Goal: Task Accomplishment & Management: Manage account settings

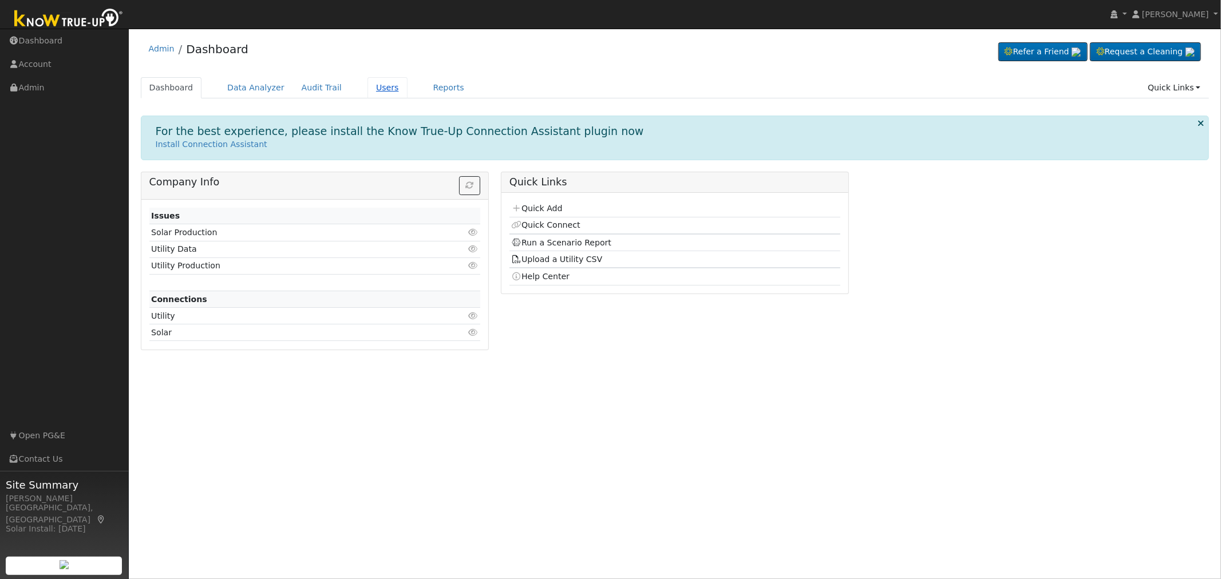
click at [369, 89] on link "Users" at bounding box center [387, 87] width 40 height 21
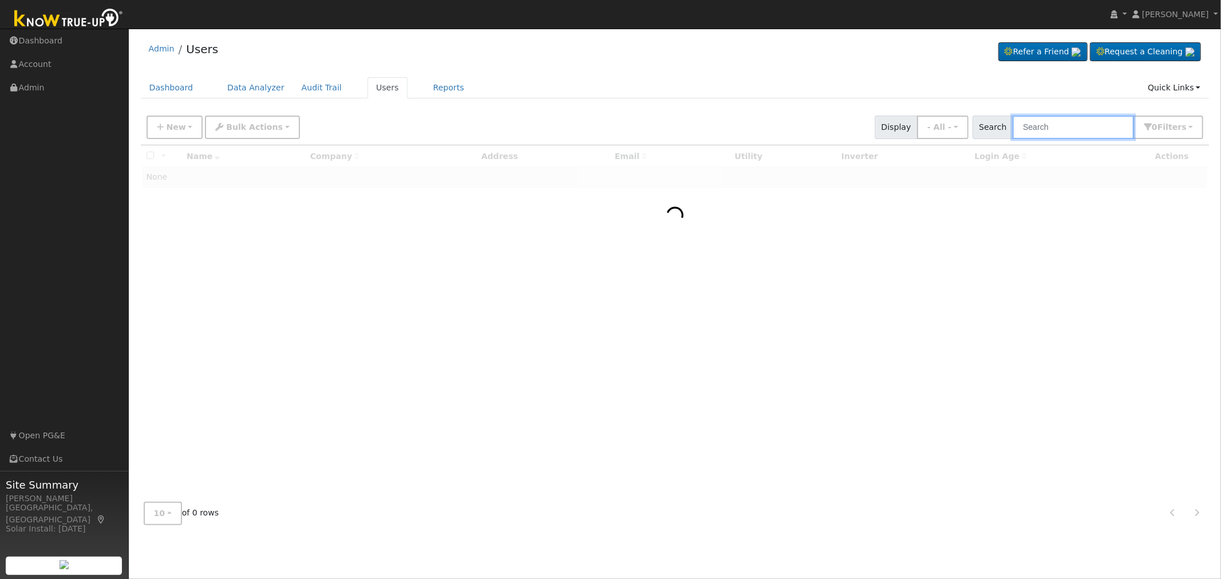
click at [1075, 125] on input "text" at bounding box center [1072, 127] width 121 height 23
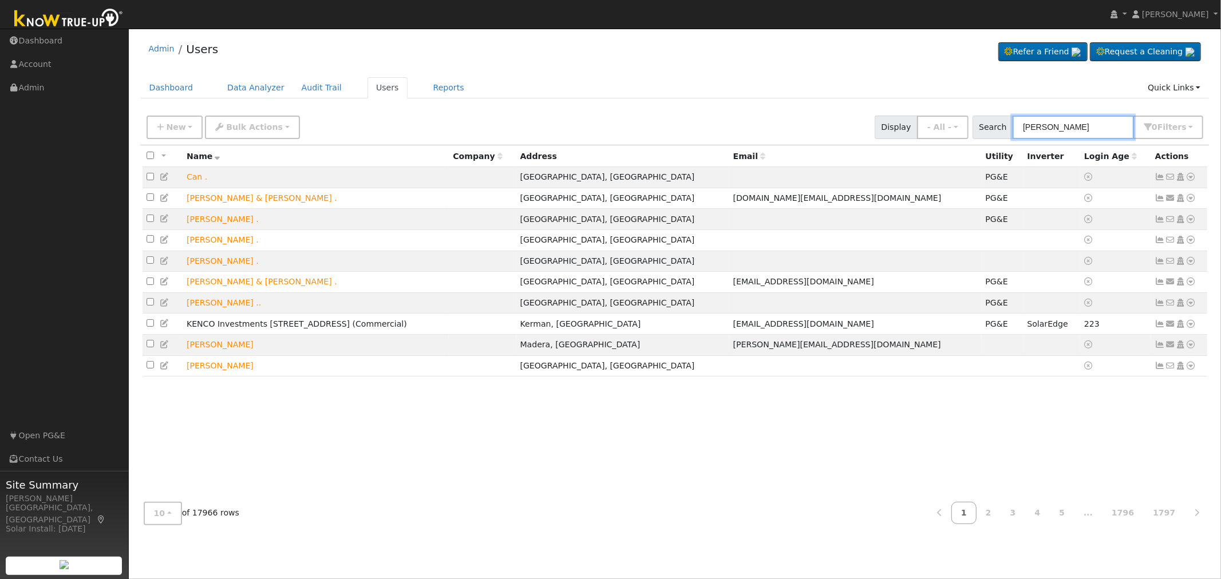
type input "[PERSON_NAME]"
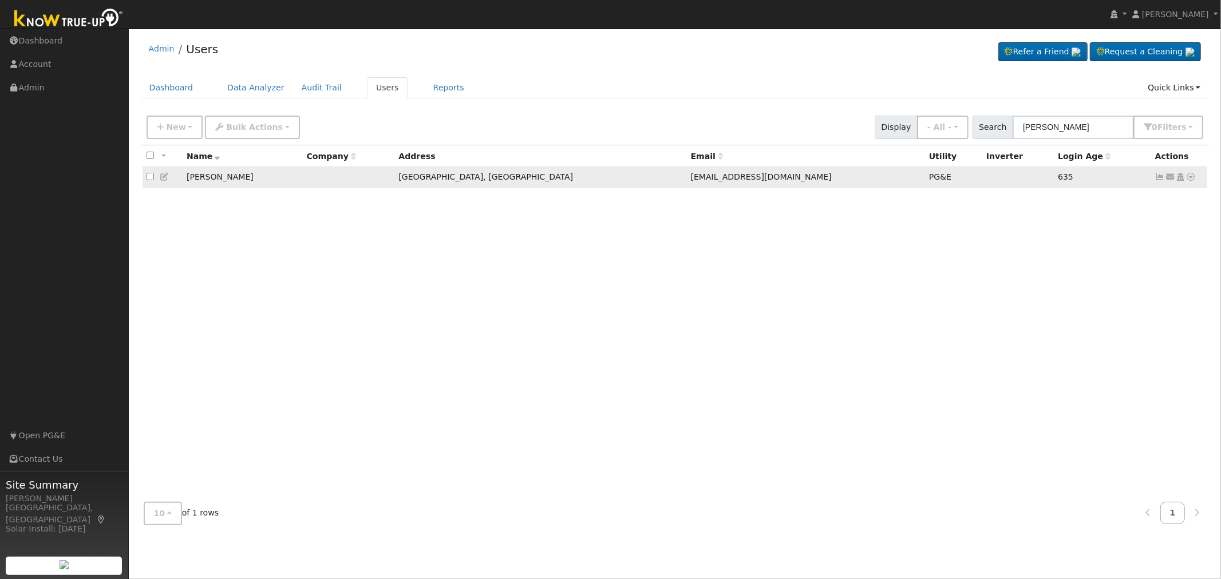
click at [1180, 176] on icon at bounding box center [1180, 177] width 10 height 8
